Goal: Task Accomplishment & Management: Use online tool/utility

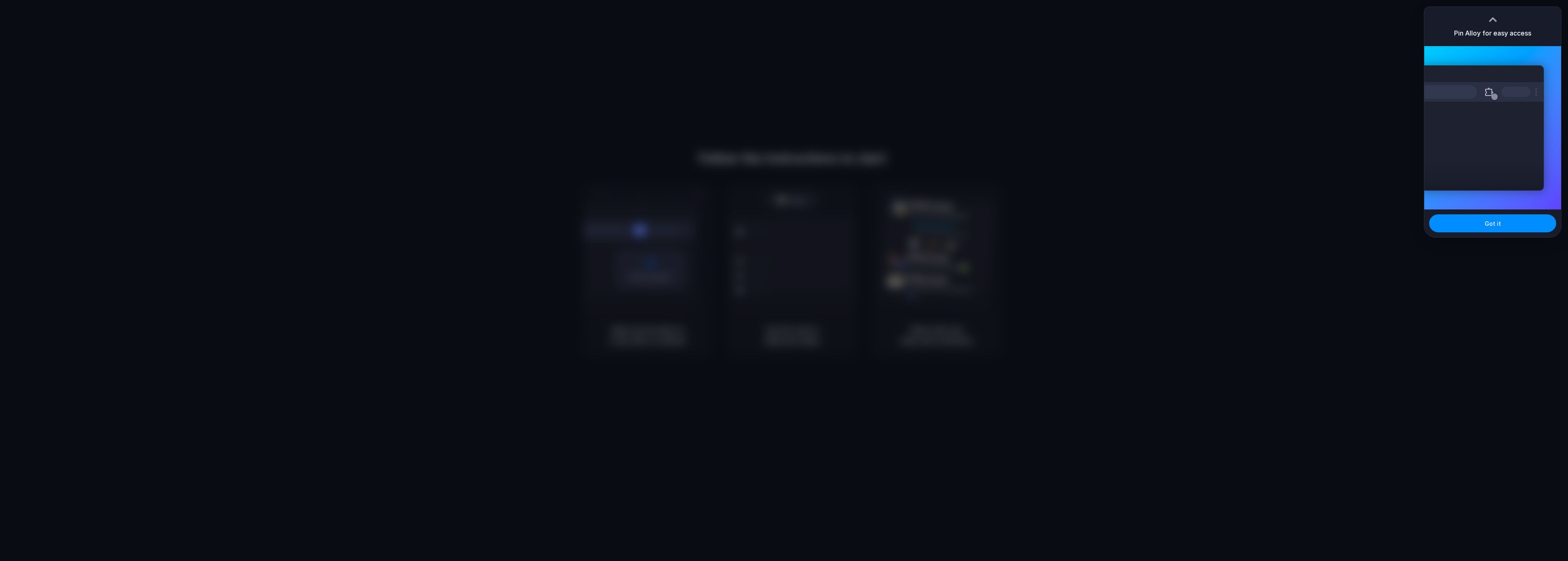
click at [1549, 34] on div "Pin Alloy for easy access" at bounding box center [1492, 26] width 137 height 39
click at [1483, 230] on button "Got it" at bounding box center [1492, 223] width 127 height 18
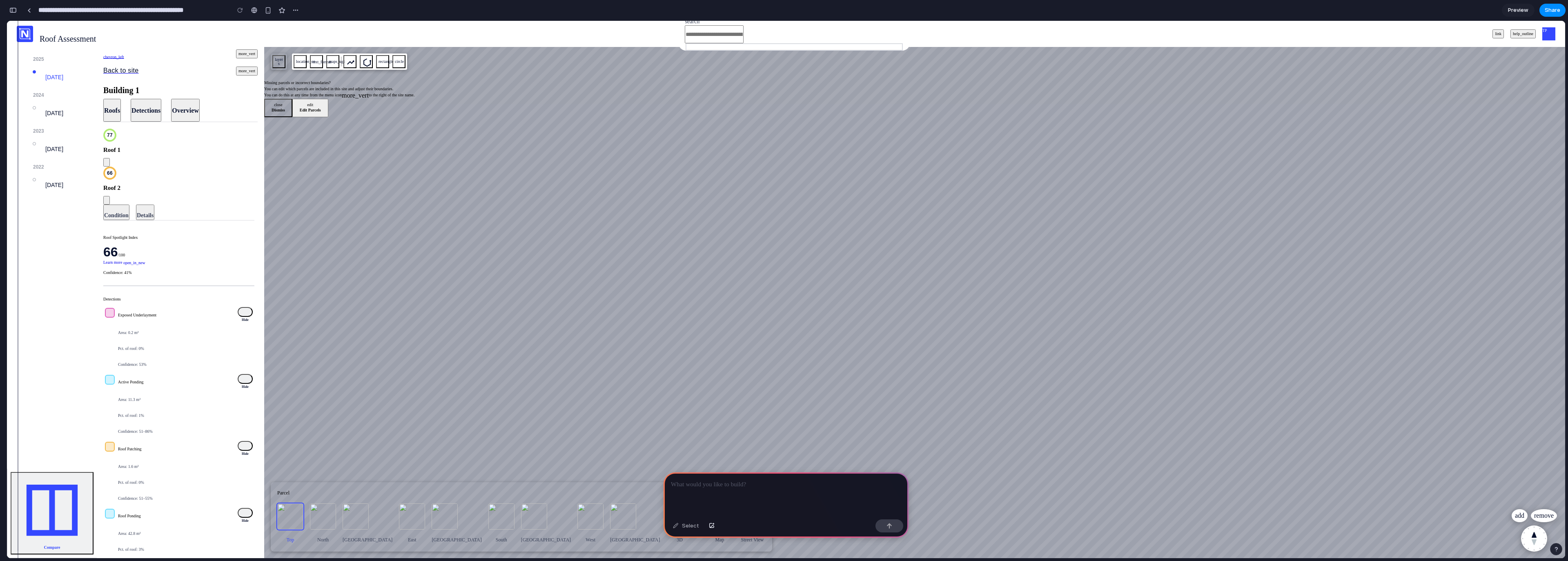
click at [107, 201] on icon "expand" at bounding box center [107, 201] width 0 height 0
click at [107, 163] on icon "expand" at bounding box center [107, 163] width 0 height 0
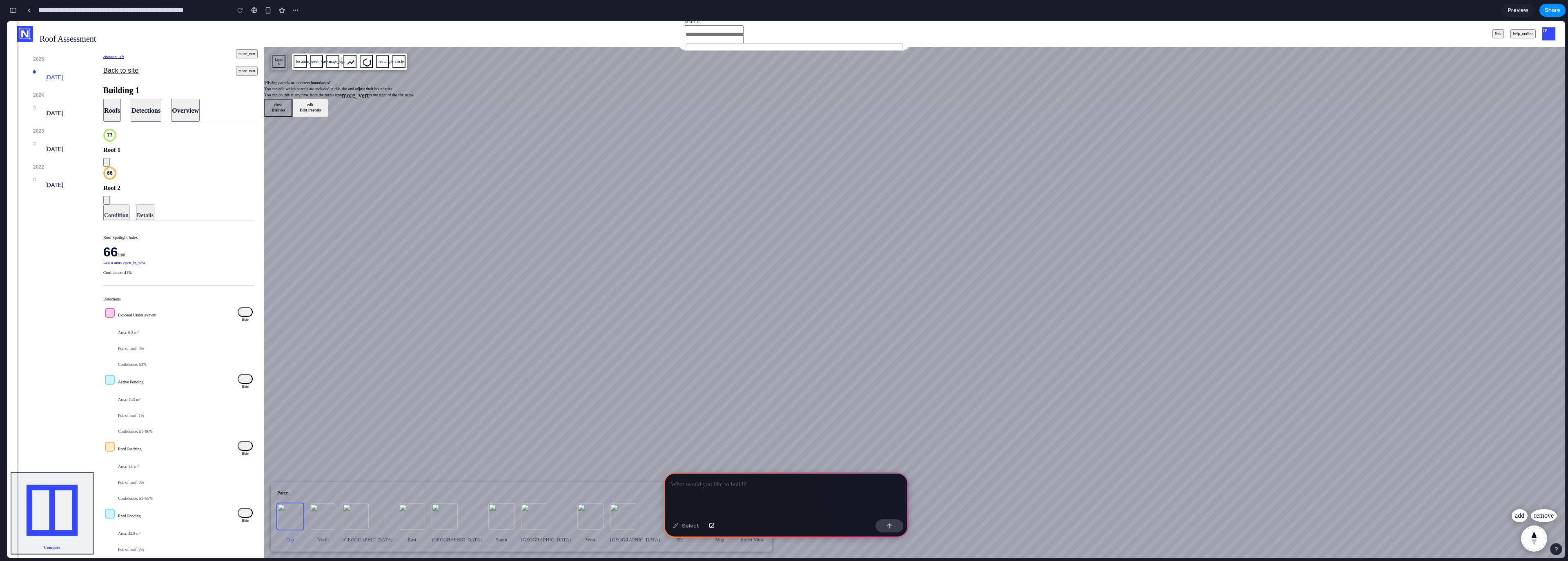
click at [155, 99] on button "Detections" at bounding box center [146, 110] width 31 height 23
click at [187, 99] on button "Overview" at bounding box center [185, 110] width 29 height 23
click at [307, 65] on div "location_on text_format maps_ugc rectangle circle" at bounding box center [349, 61] width 115 height 17
click at [301, 64] on span "location_on" at bounding box center [300, 61] width 8 height 4
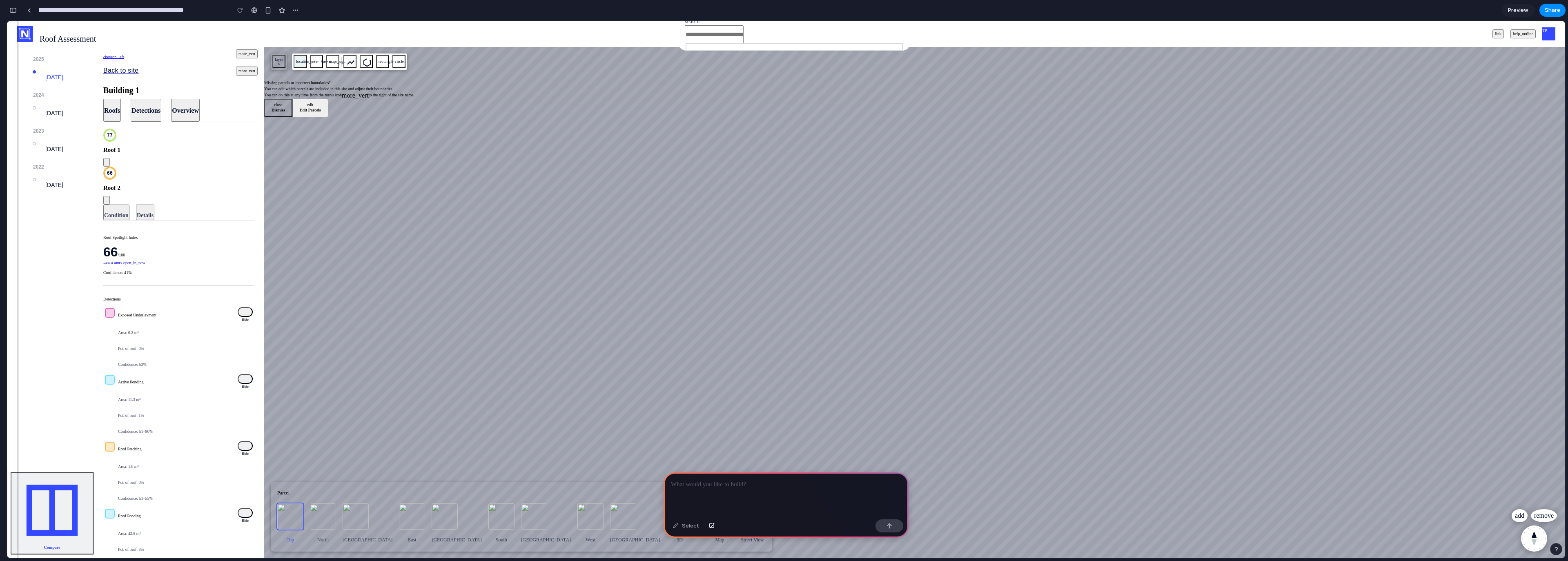
click at [301, 64] on span "location_on" at bounding box center [300, 61] width 8 height 4
drag, startPoint x: 311, startPoint y: 100, endPoint x: 383, endPoint y: 110, distance: 72.7
click at [383, 99] on div "Missing parcels or incorrect boundaries? You can edit which parcels are include…" at bounding box center [339, 89] width 150 height 19
click at [384, 99] on div "Missing parcels or incorrect boundaries? You can edit which parcels are include…" at bounding box center [339, 89] width 150 height 19
click at [734, 501] on div at bounding box center [786, 495] width 245 height 44
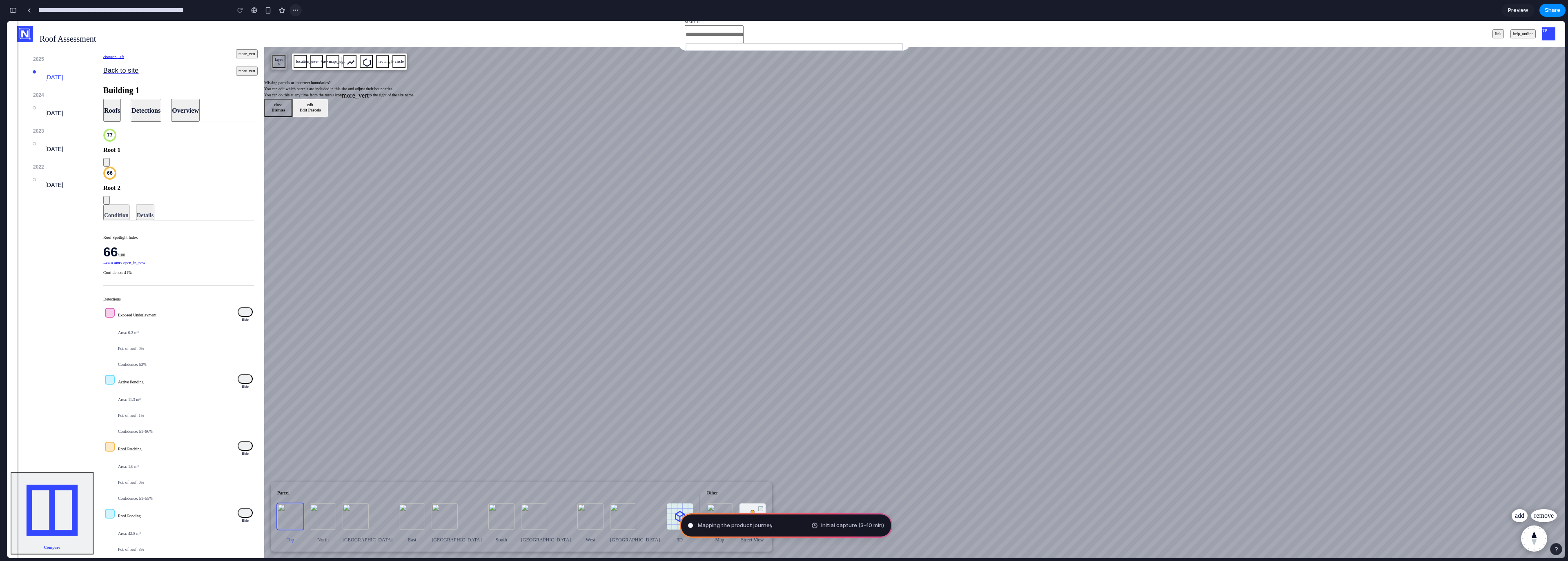
click at [294, 12] on div "button" at bounding box center [295, 10] width 6 height 6
click at [423, 25] on div "Duplicate Delete" at bounding box center [784, 280] width 1568 height 561
click at [296, 12] on div "button" at bounding box center [295, 10] width 6 height 6
click at [313, 39] on span "Delete" at bounding box center [312, 41] width 17 height 8
